Goal: Subscribe to service/newsletter

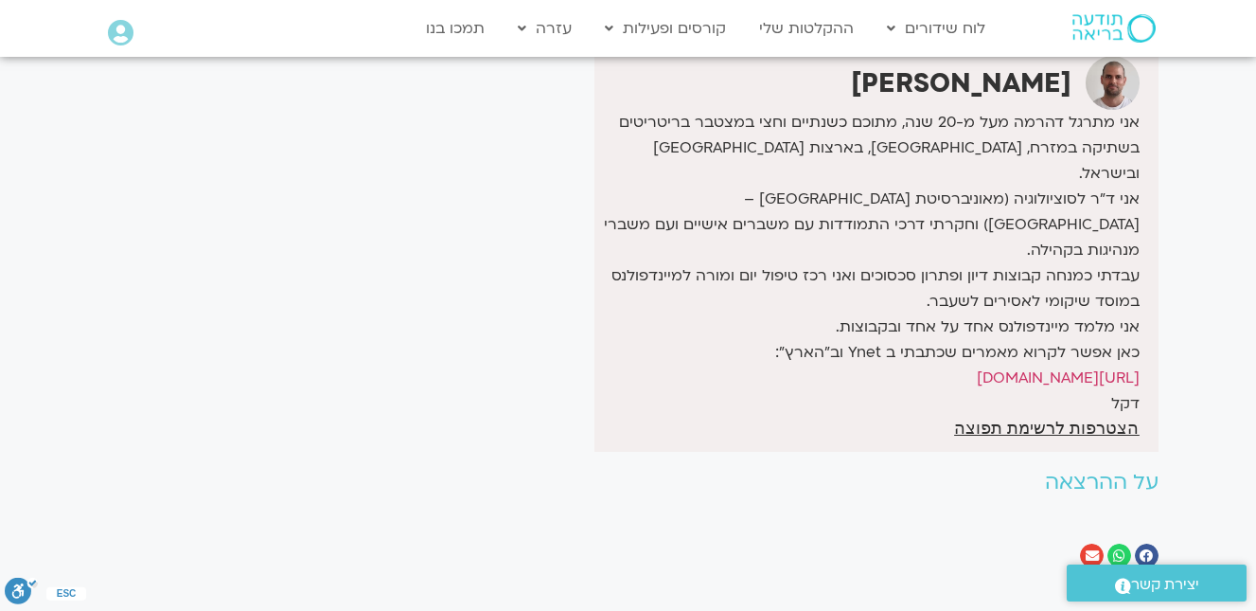
scroll to position [568, 0]
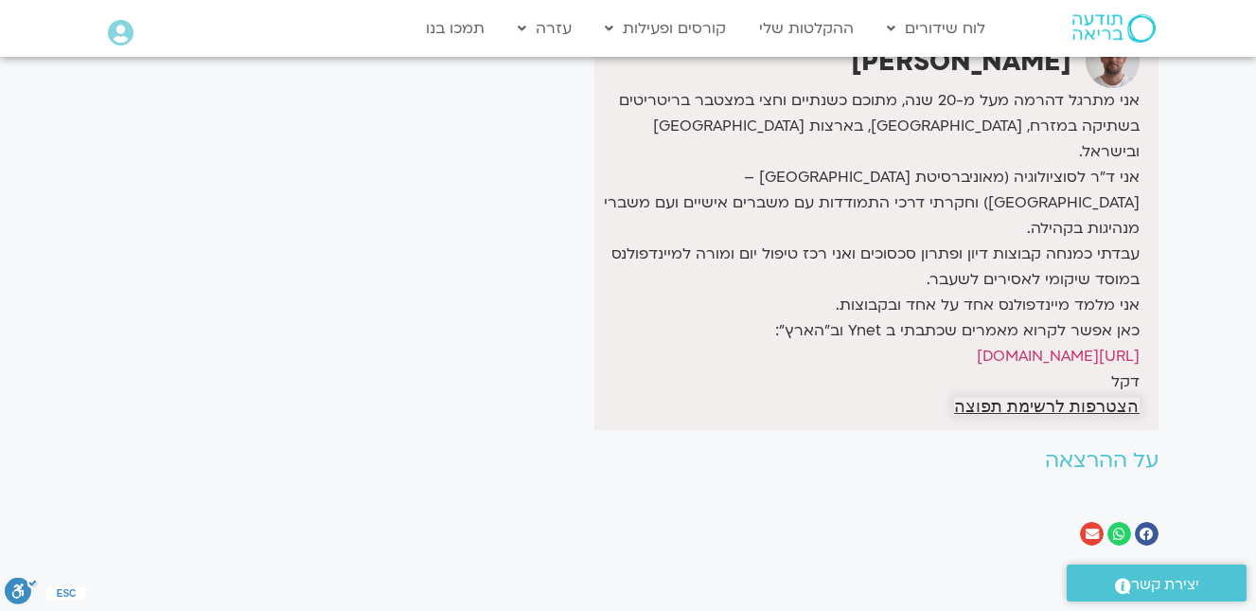
click at [1057, 398] on span "הצטרפות לרשימת תפוצה" at bounding box center [1046, 406] width 185 height 17
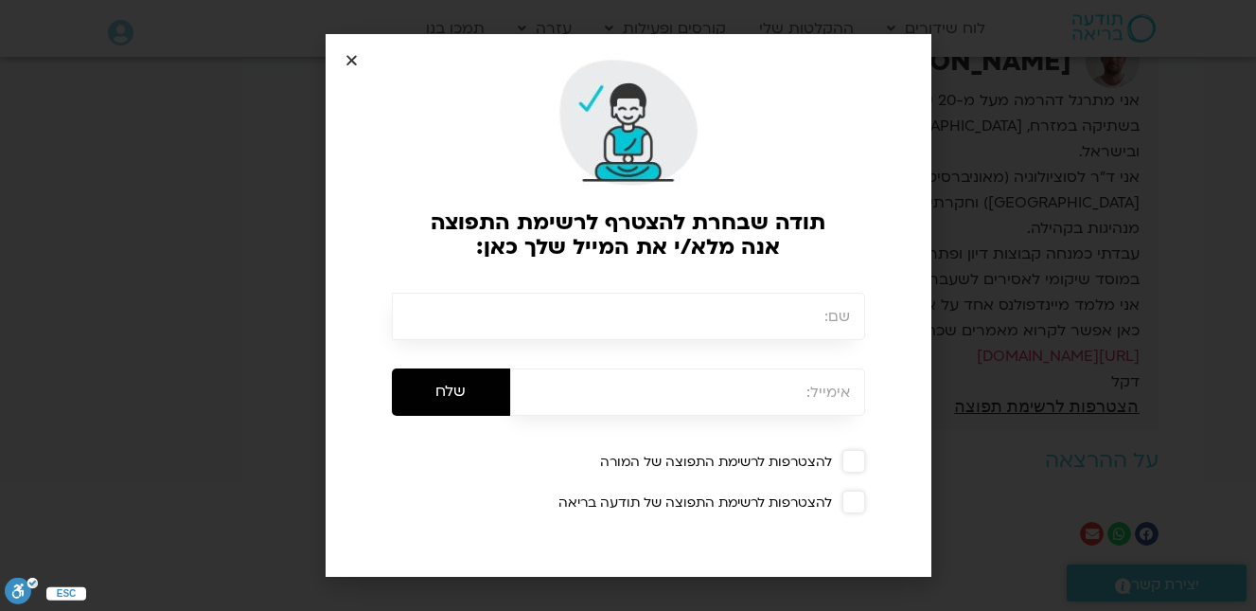
click at [820, 318] on input "text" at bounding box center [628, 316] width 473 height 47
click at [392, 368] on input "שלח" at bounding box center [451, 391] width 118 height 47
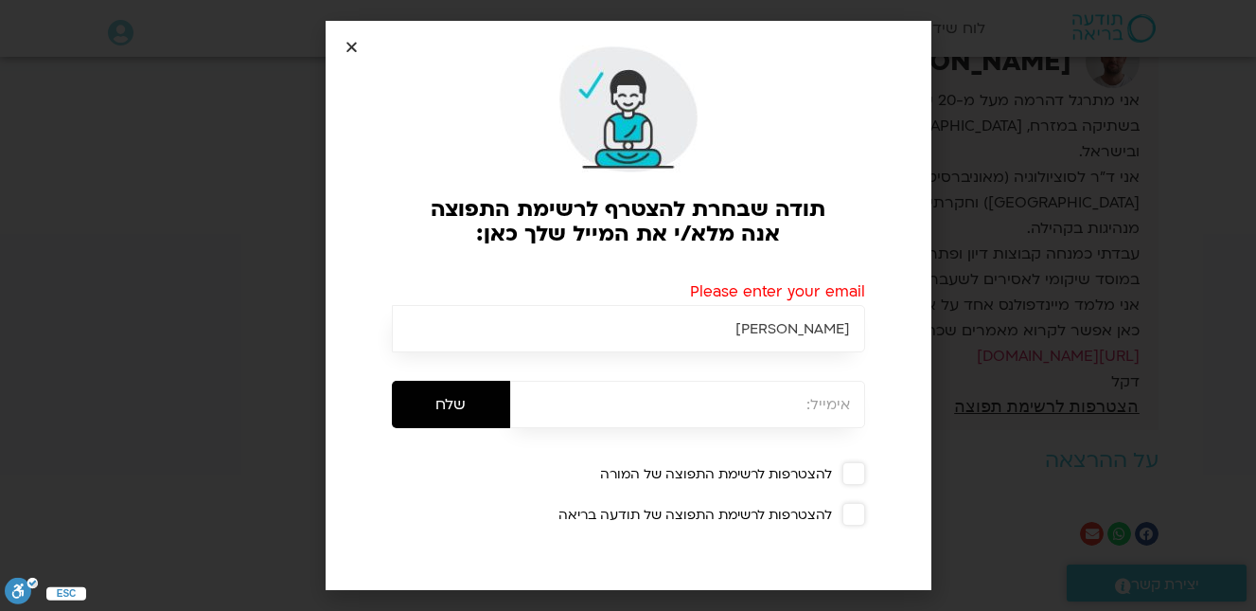
type input "[PERSON_NAME]"
type input "[EMAIL_ADDRESS][DOMAIN_NAME]"
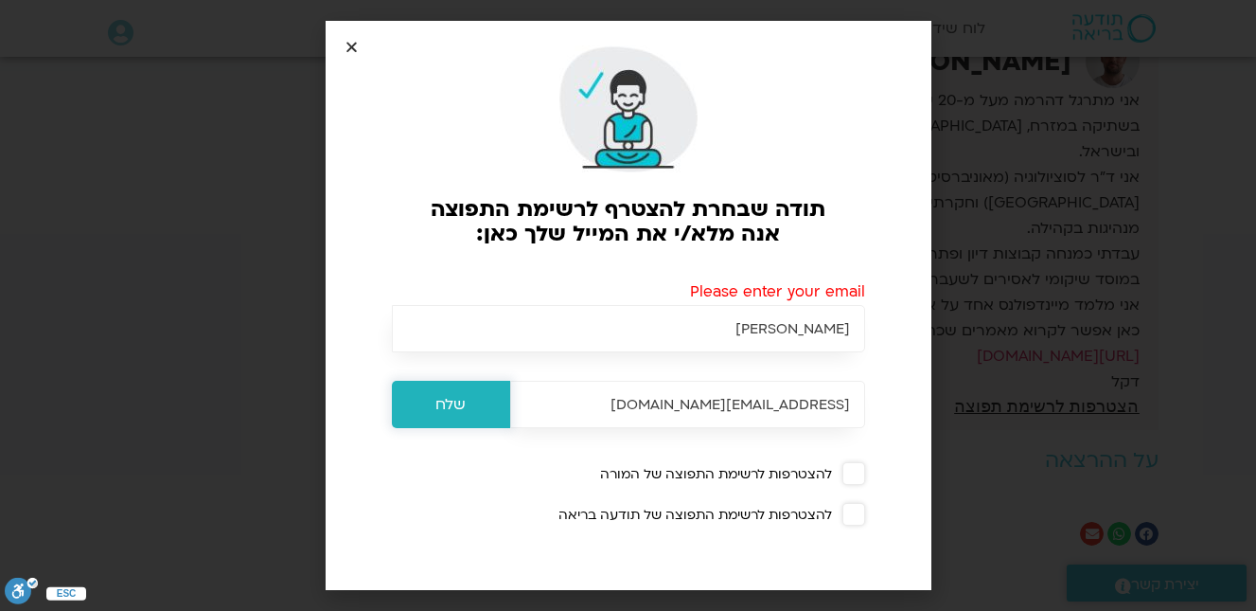
click at [479, 394] on input "שלח" at bounding box center [451, 404] width 118 height 47
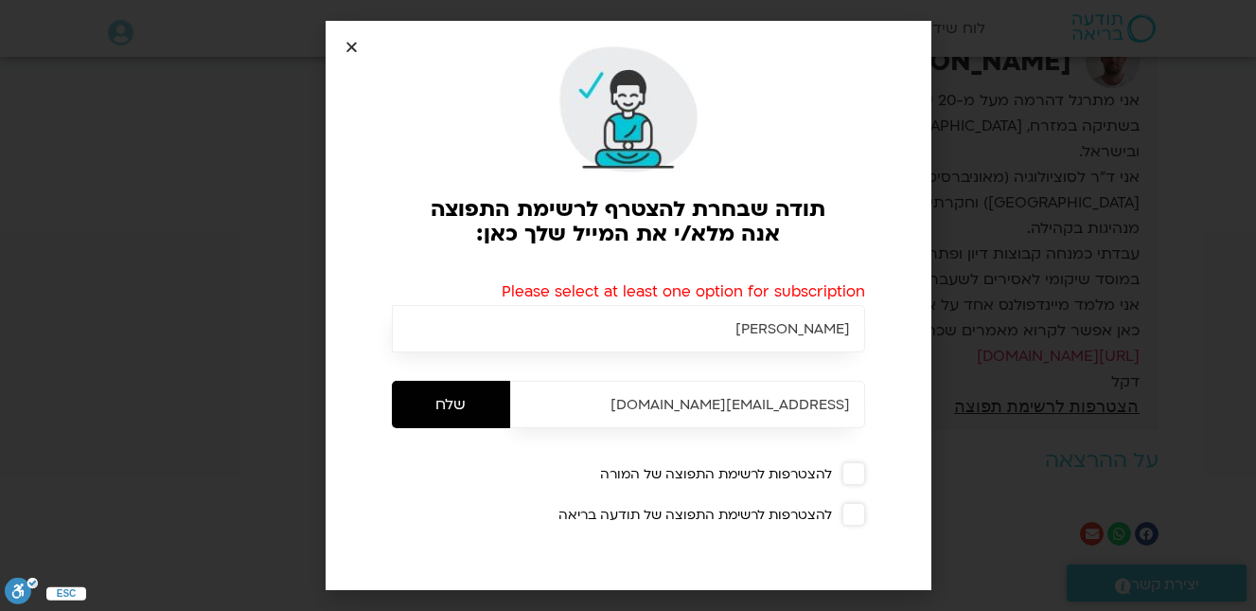
click at [680, 471] on div "להצטרפות לרשימת התפוצה של המורה" at bounding box center [642, 474] width 445 height 17
click at [696, 515] on div "להצטרפות לרשימת התפוצה של תודעה בריאה" at bounding box center [642, 514] width 445 height 17
click at [446, 398] on input "שלח" at bounding box center [451, 404] width 118 height 47
click at [810, 334] on input "[PERSON_NAME]" at bounding box center [628, 328] width 473 height 47
type input "[PERSON_NAME]"
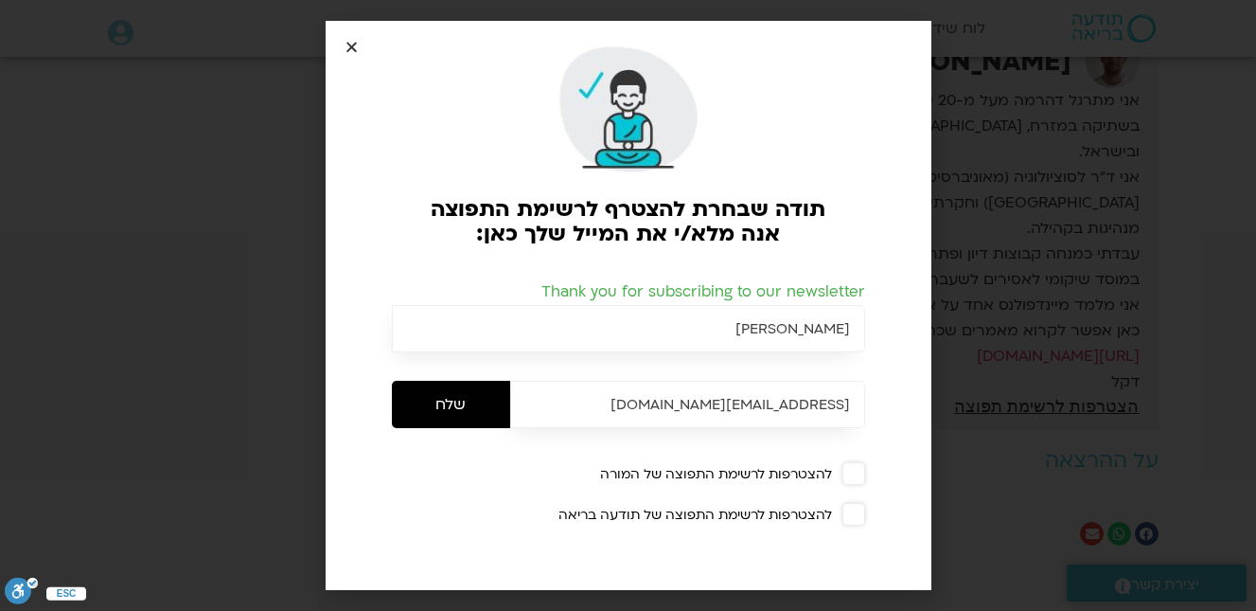
click at [799, 409] on input "[EMAIL_ADDRESS][DOMAIN_NAME]" at bounding box center [687, 404] width 355 height 47
type input "[EMAIL_ADDRESS][DOMAIN_NAME]"
click at [458, 396] on input "שלח" at bounding box center [451, 404] width 118 height 47
click at [850, 477] on span at bounding box center [853, 473] width 23 height 23
click at [853, 514] on span at bounding box center [853, 514] width 23 height 23
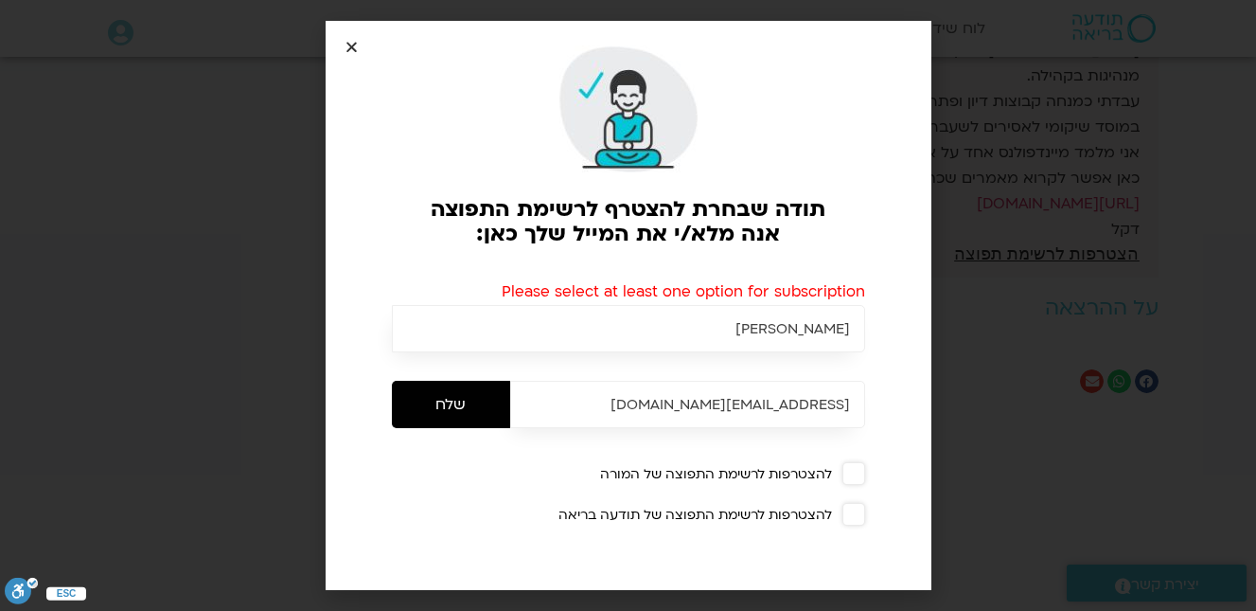
scroll to position [947, 0]
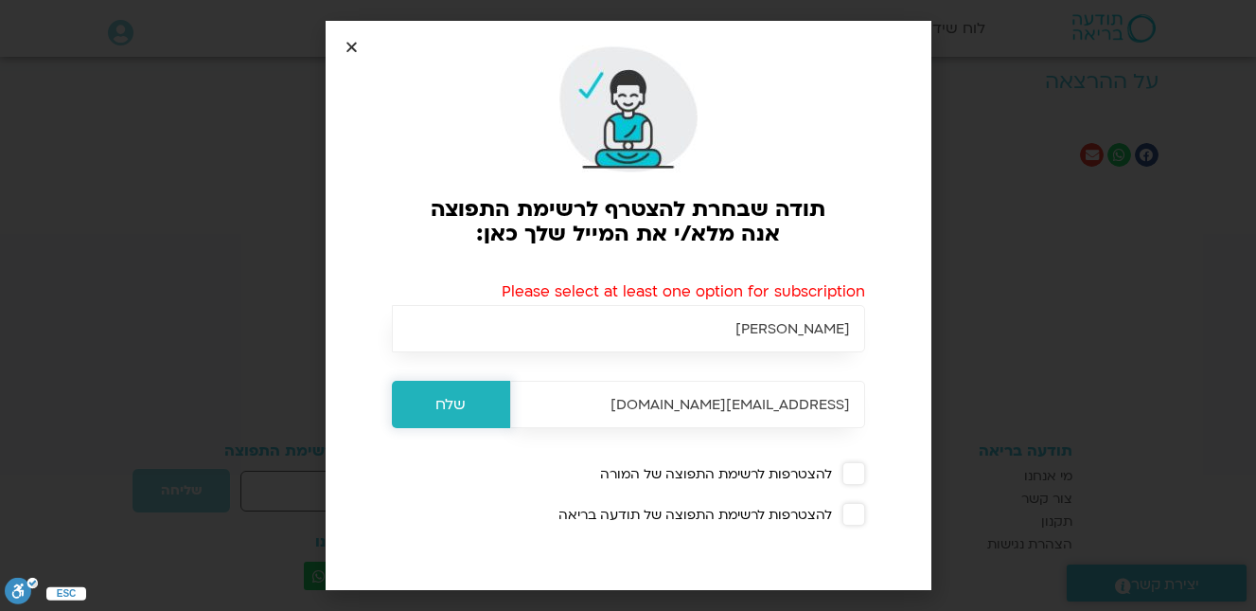
click at [462, 397] on input "שלח" at bounding box center [451, 404] width 118 height 47
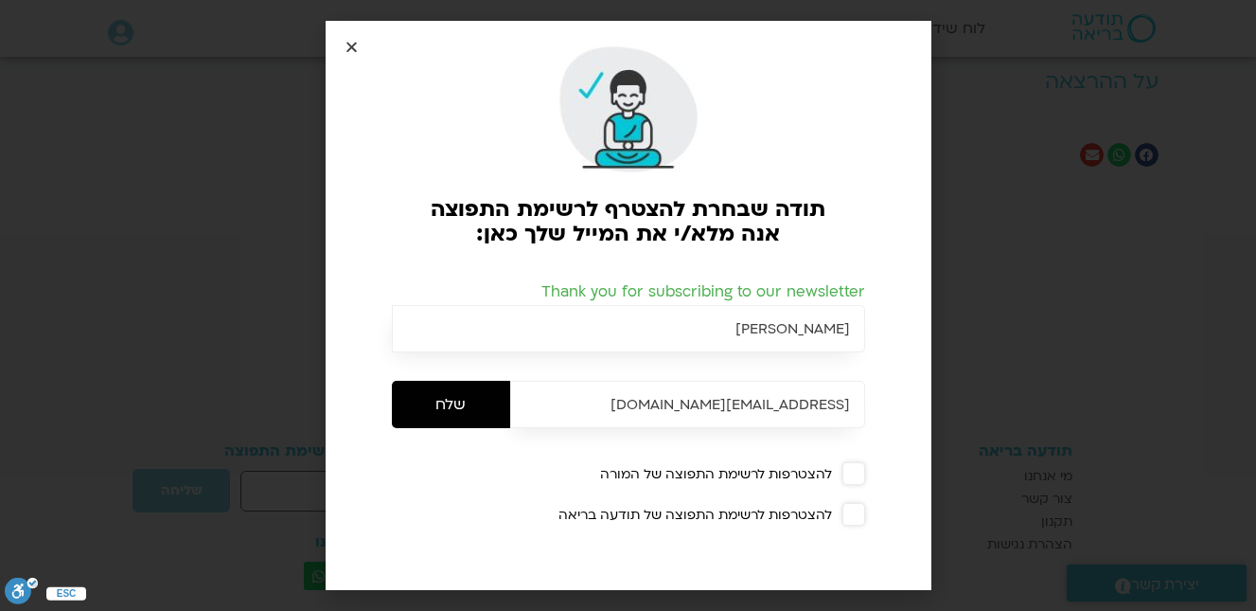
click at [352, 52] on icon "Close" at bounding box center [352, 47] width 14 height 14
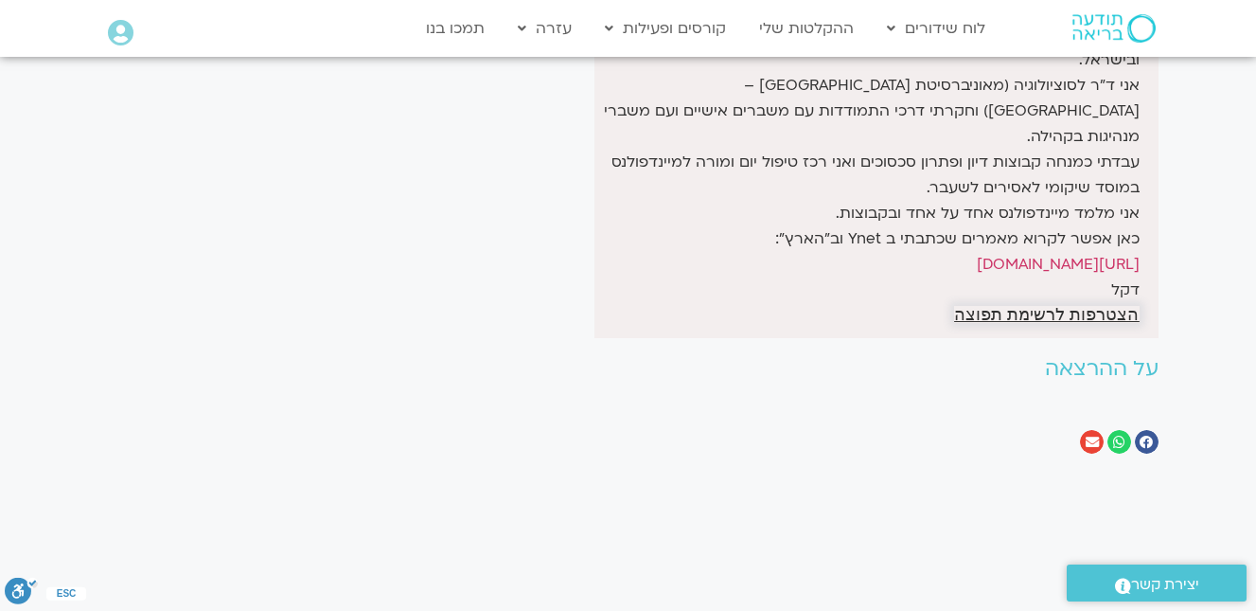
scroll to position [618, 0]
